Goal: Task Accomplishment & Management: Complete application form

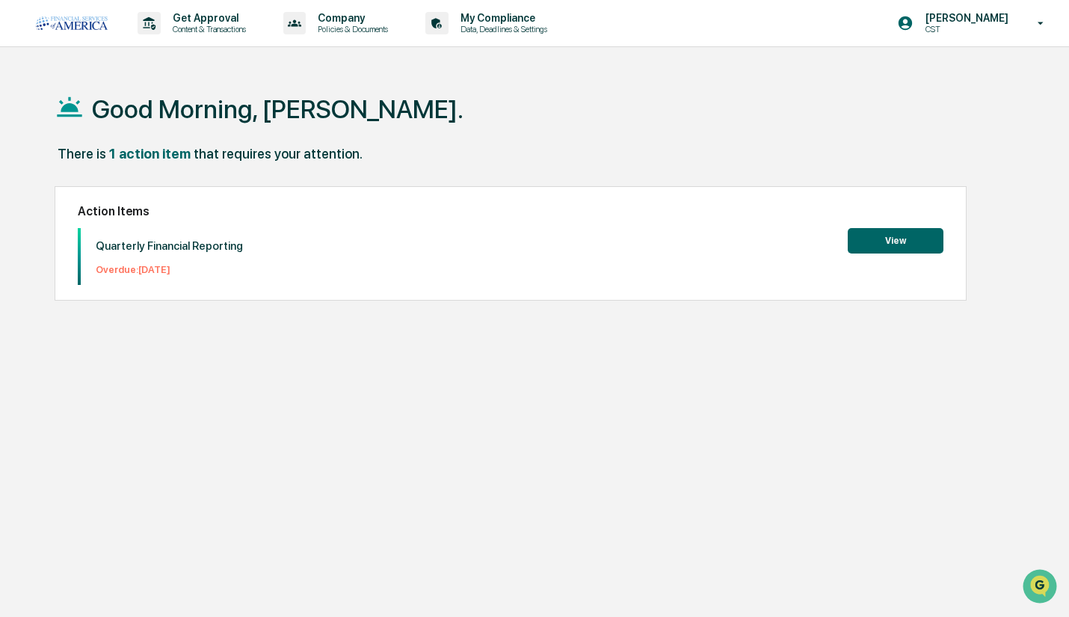
click at [896, 245] on button "View" at bounding box center [896, 240] width 96 height 25
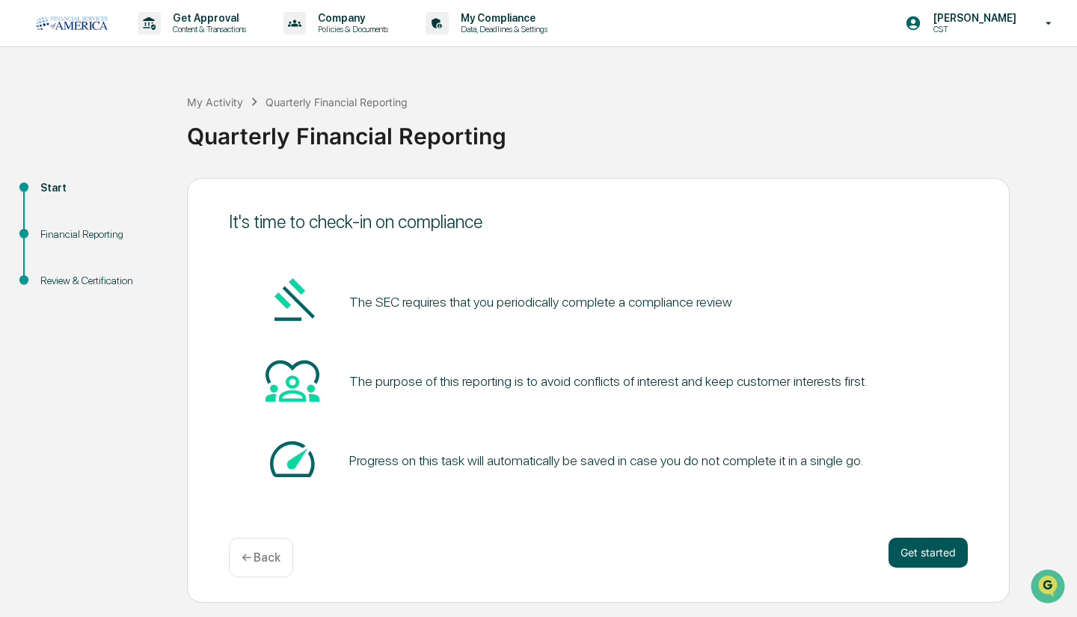
click at [909, 551] on button "Get started" at bounding box center [927, 553] width 79 height 30
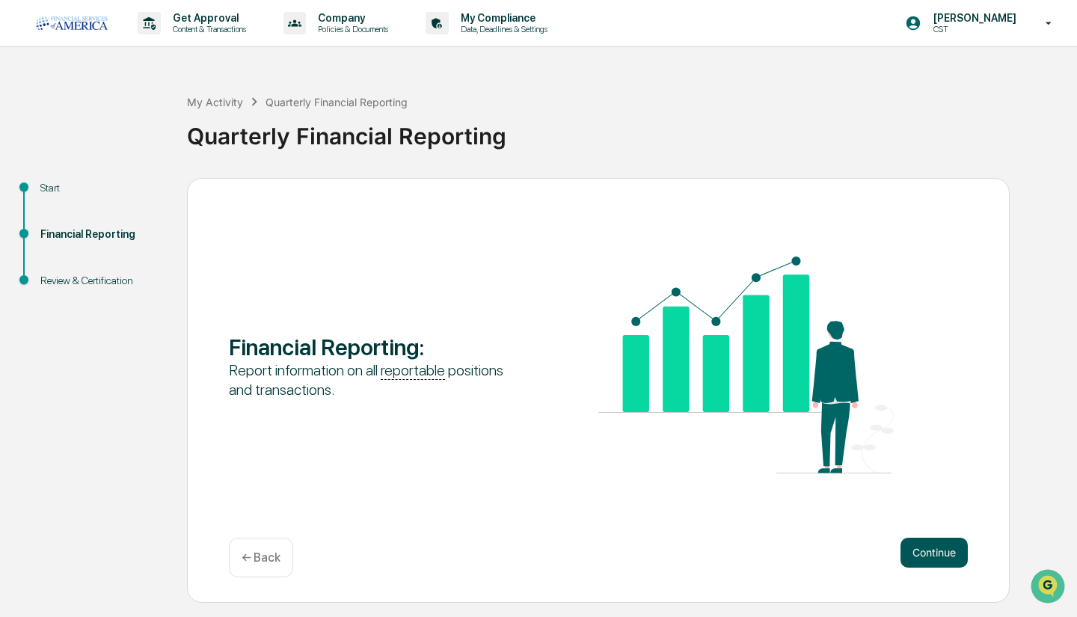
click at [909, 541] on button "Continue" at bounding box center [933, 553] width 67 height 30
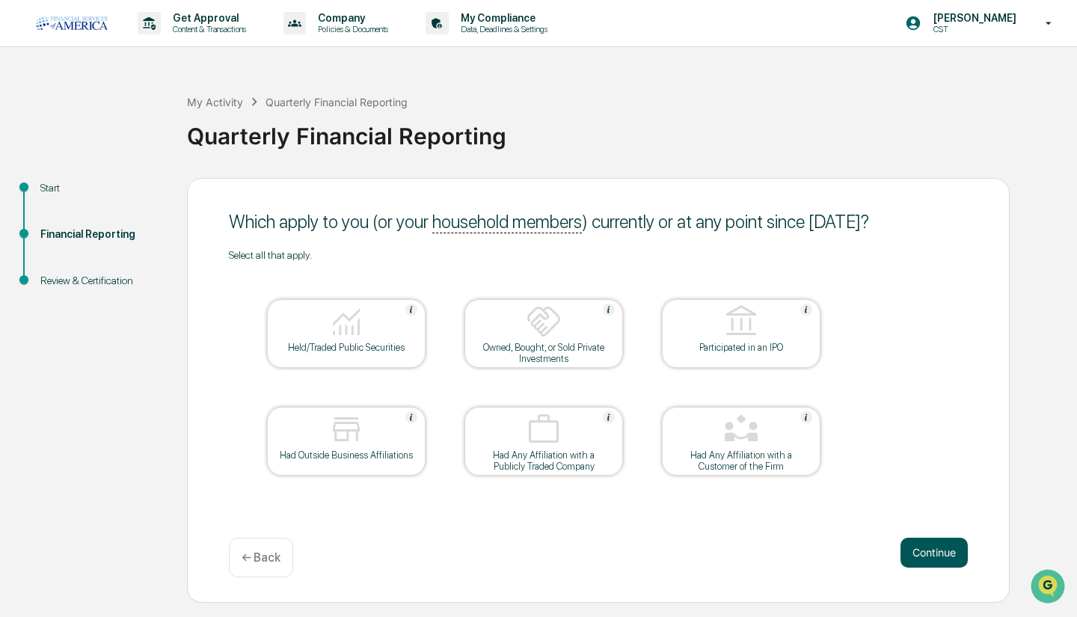
click at [929, 552] on button "Continue" at bounding box center [933, 553] width 67 height 30
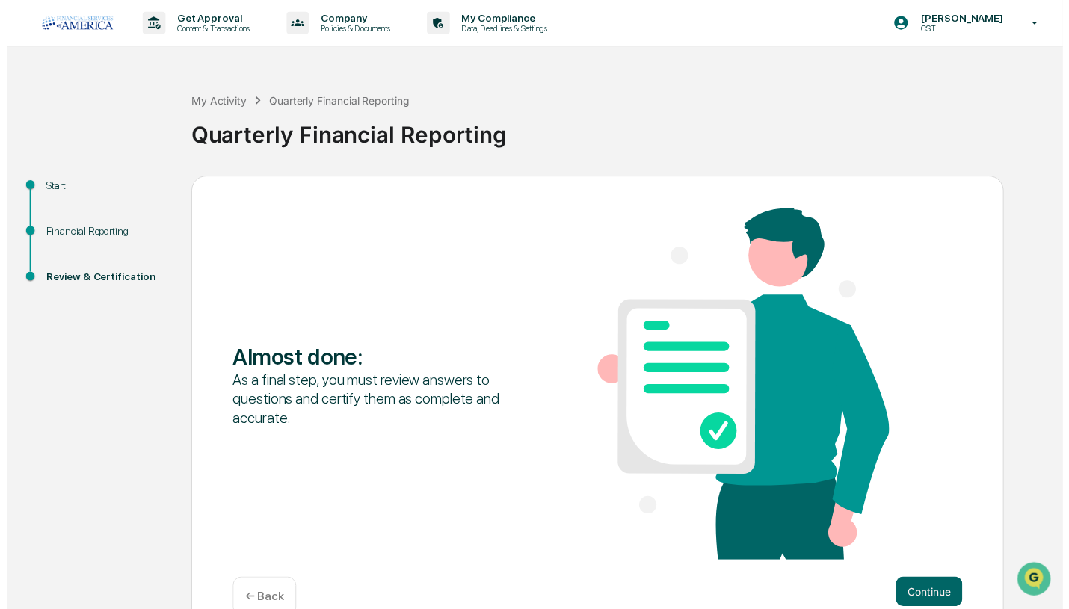
scroll to position [33, 0]
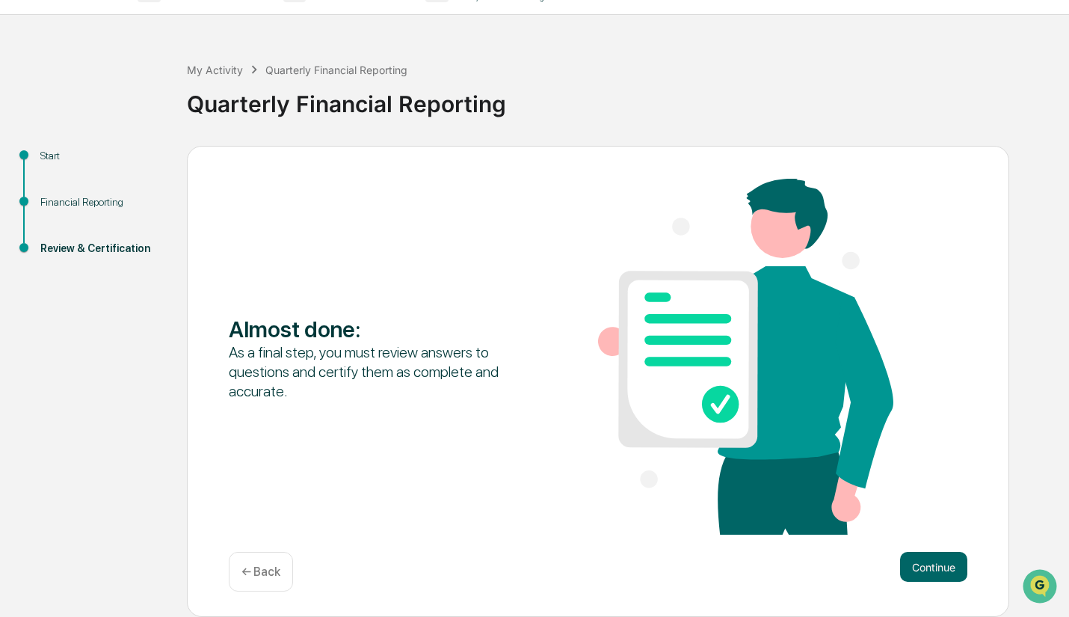
click at [248, 571] on p "← Back" at bounding box center [261, 572] width 39 height 14
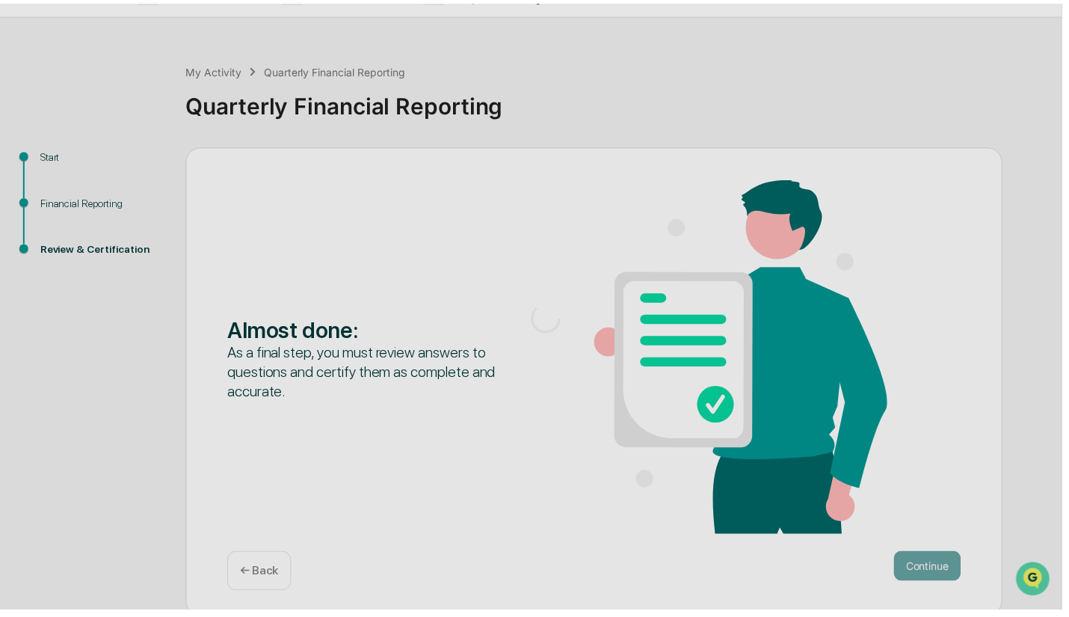
scroll to position [0, 0]
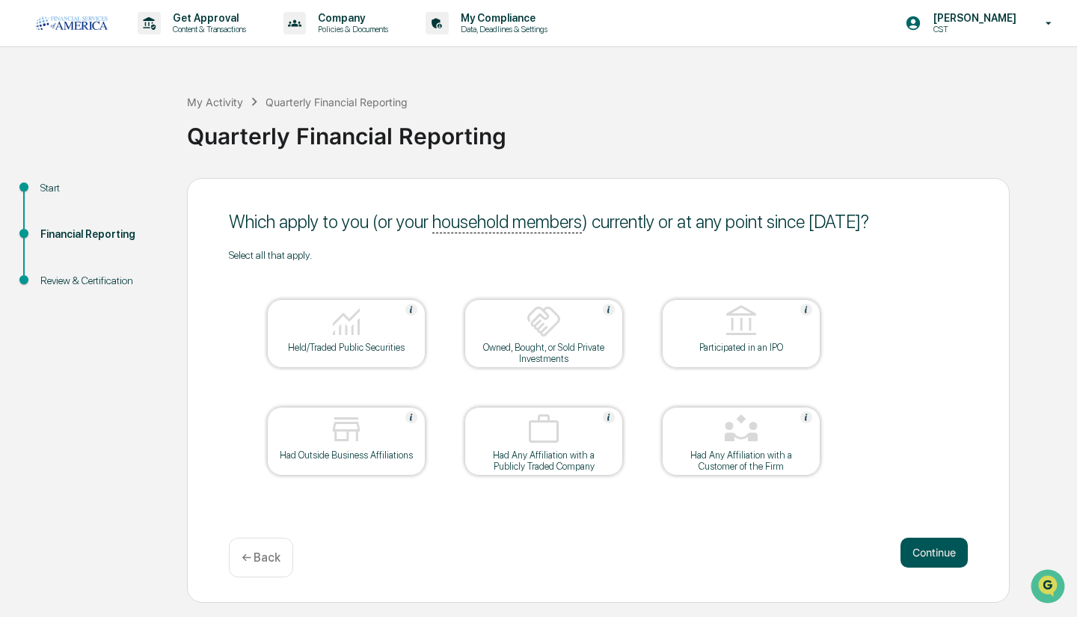
click at [923, 553] on button "Continue" at bounding box center [933, 553] width 67 height 30
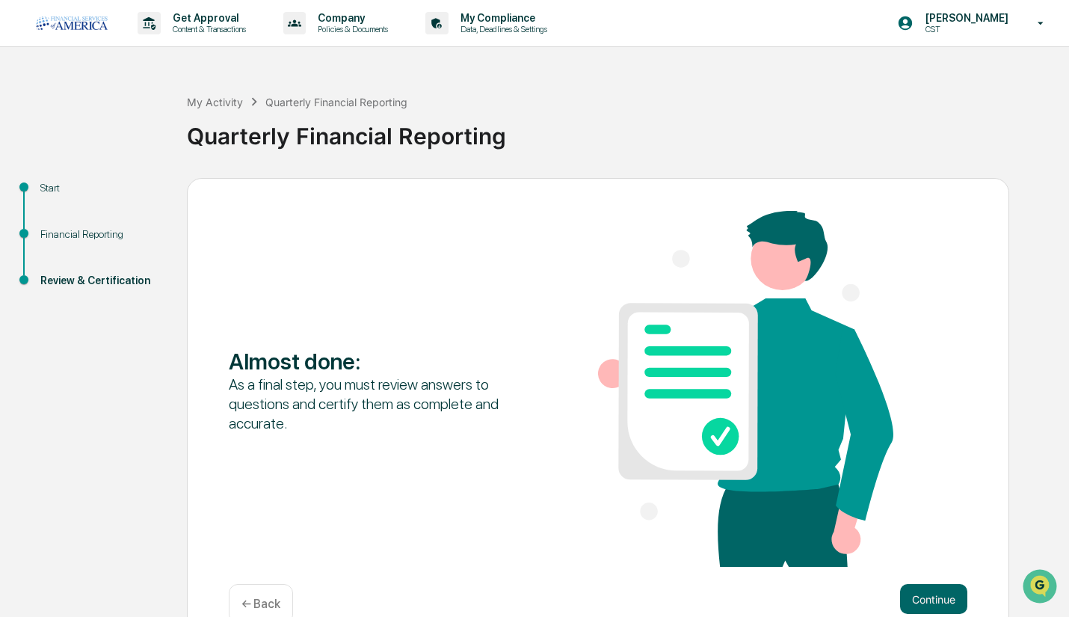
scroll to position [33, 0]
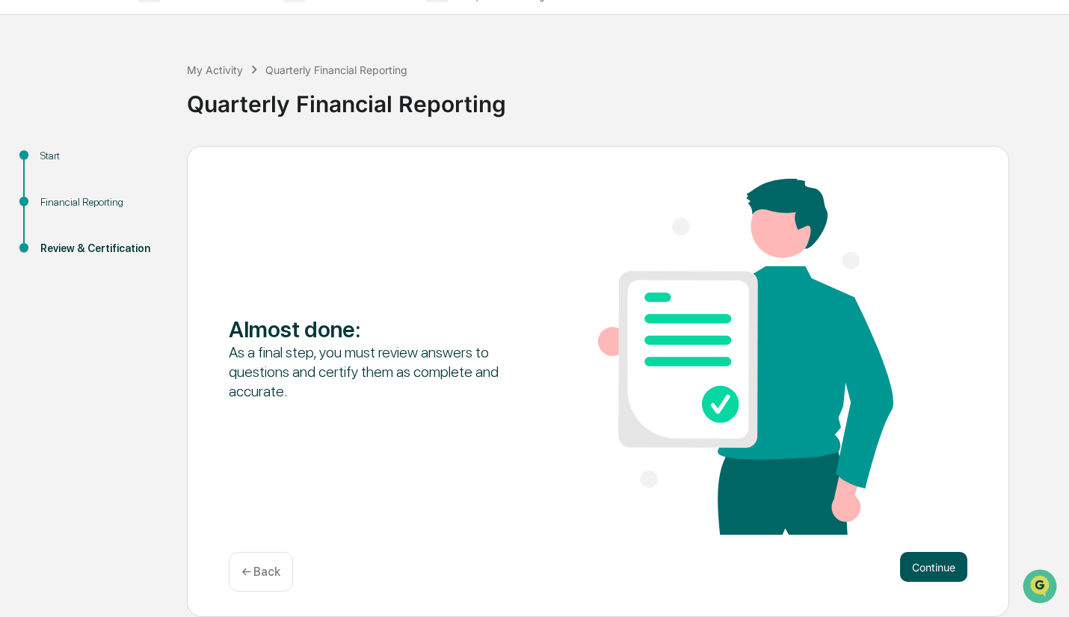
click at [917, 557] on button "Continue" at bounding box center [933, 567] width 67 height 30
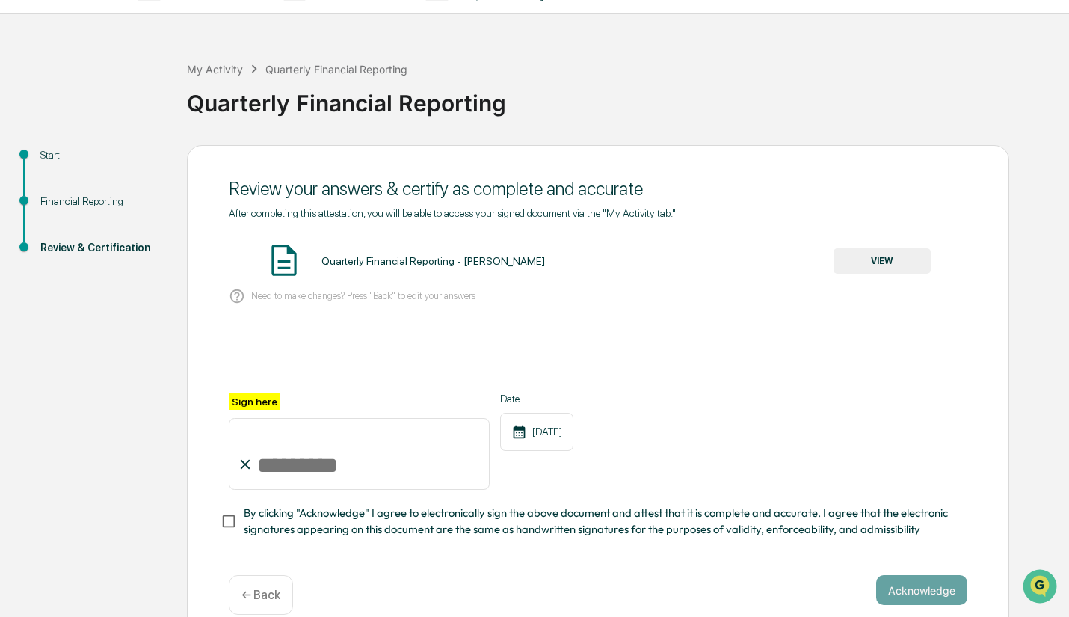
scroll to position [63, 0]
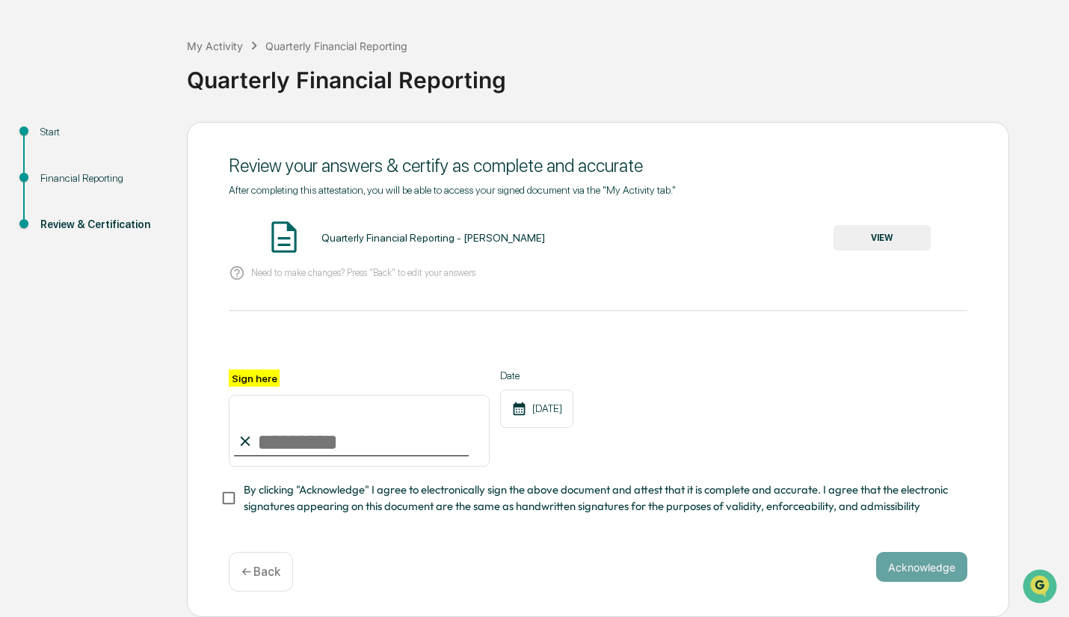
click at [254, 440] on input "Sign here" at bounding box center [359, 431] width 261 height 72
type input "**********"
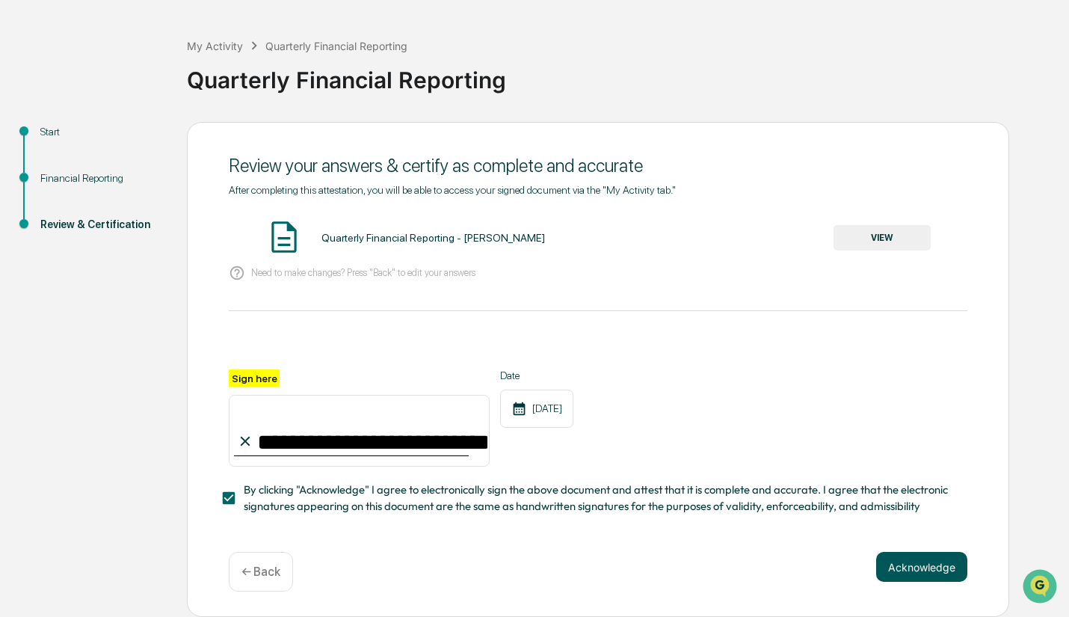
click at [888, 569] on button "Acknowledge" at bounding box center [921, 567] width 91 height 30
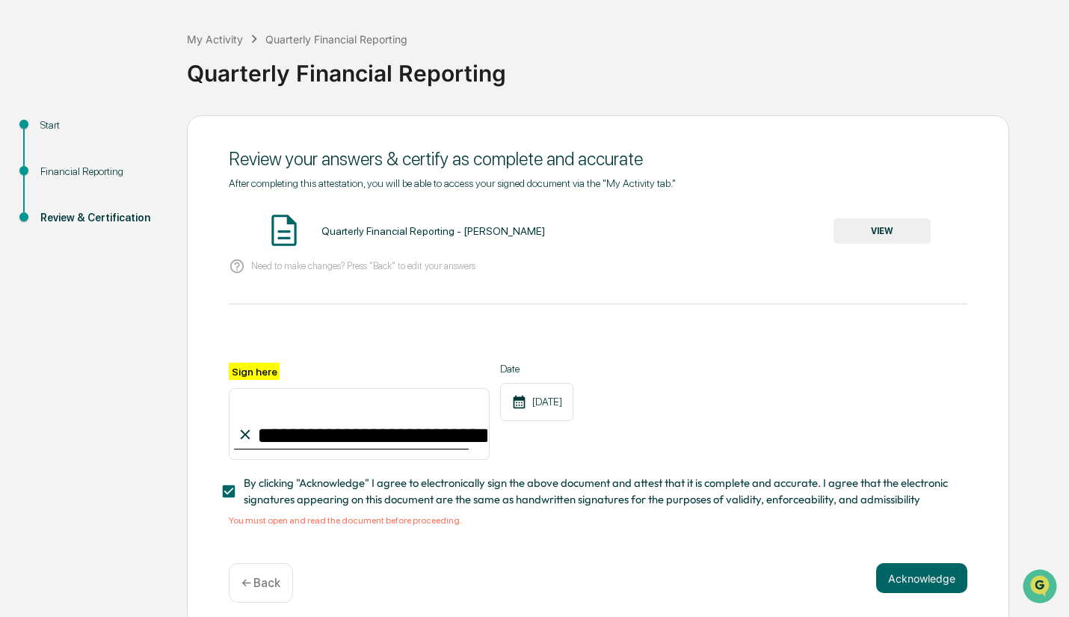
click at [891, 226] on button "VIEW" at bounding box center [882, 230] width 97 height 25
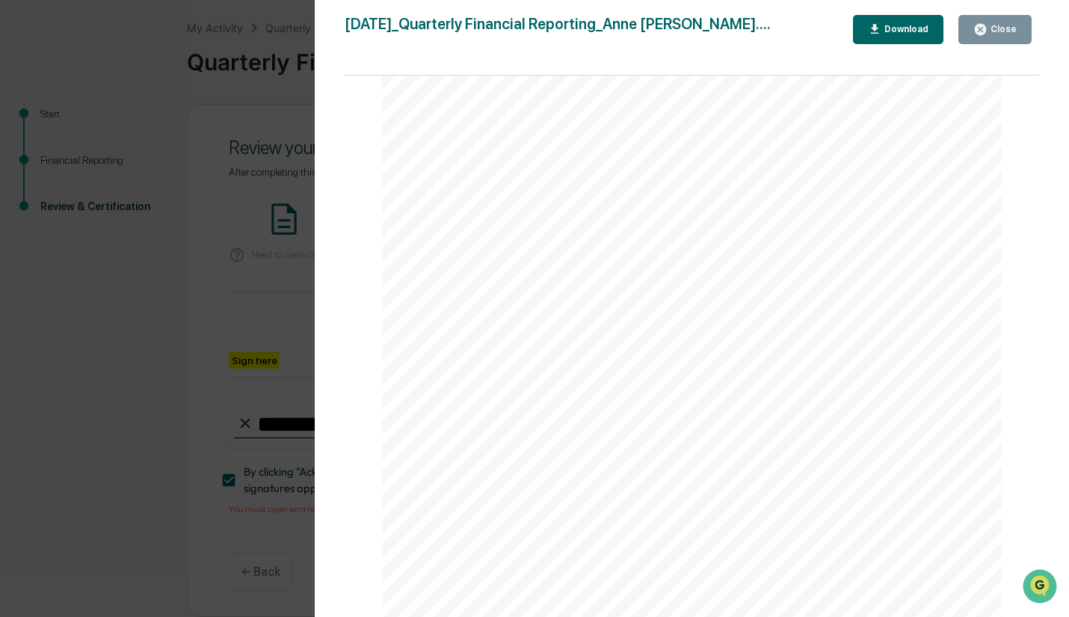
scroll to position [0, 0]
click at [983, 21] on button "Close" at bounding box center [995, 29] width 73 height 29
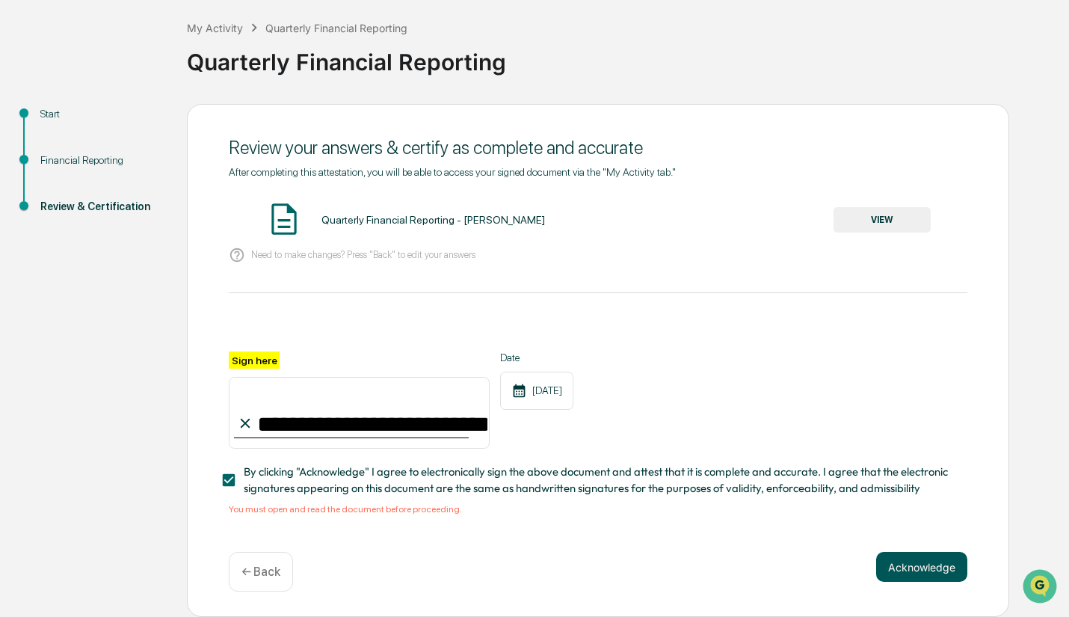
click at [926, 563] on button "Acknowledge" at bounding box center [921, 567] width 91 height 30
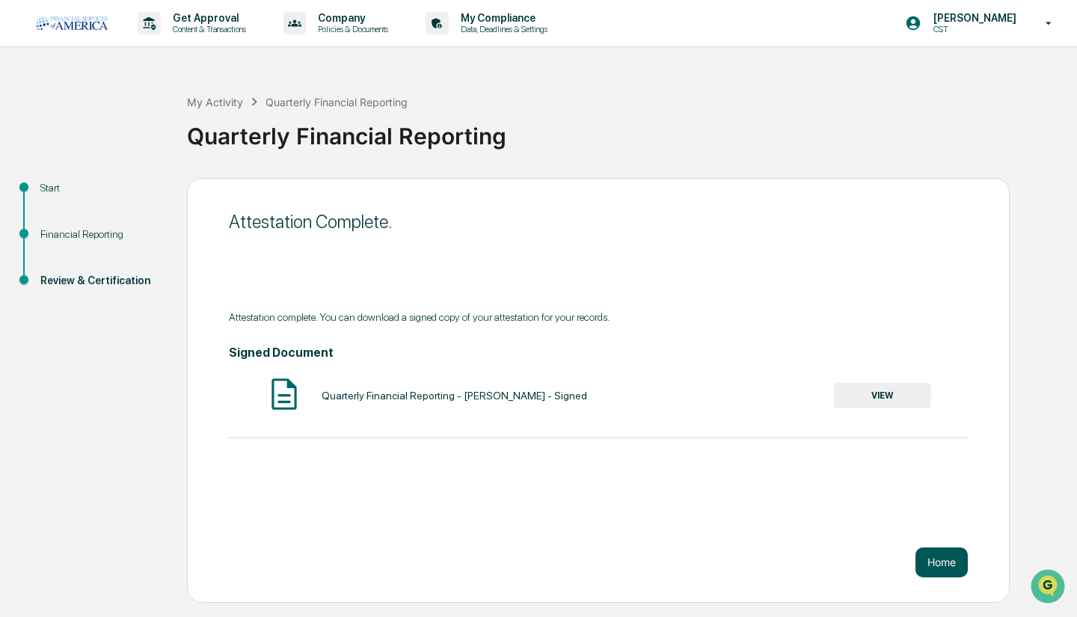
click at [924, 563] on button "Home" at bounding box center [941, 562] width 52 height 30
